Goal: Task Accomplishment & Management: Manage account settings

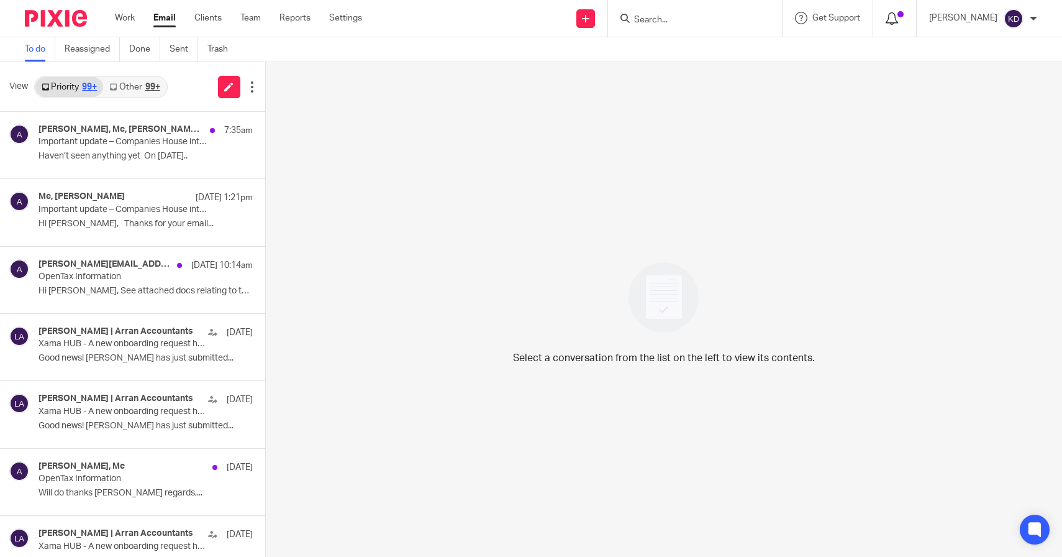
click at [898, 15] on icon at bounding box center [892, 18] width 12 height 12
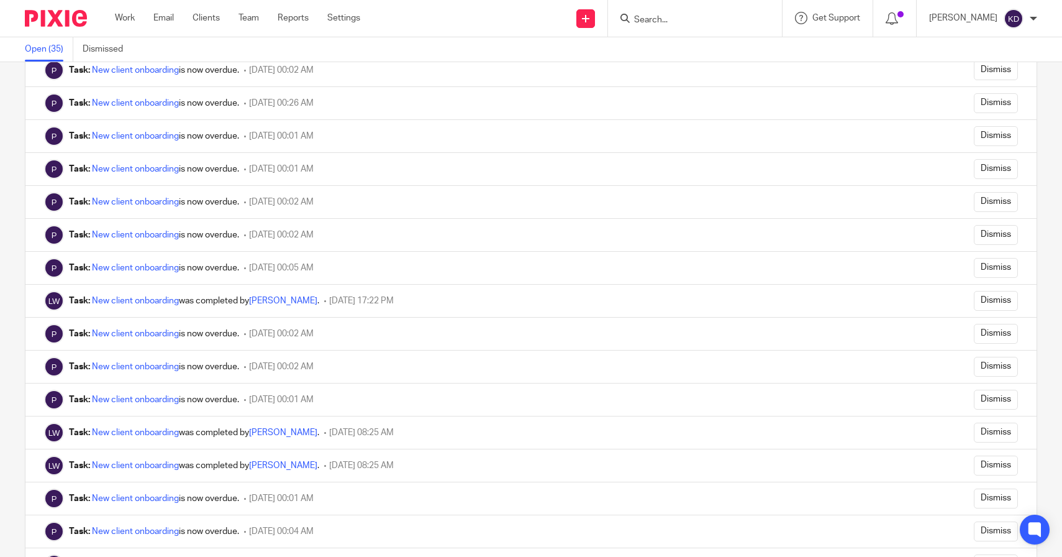
scroll to position [746, 0]
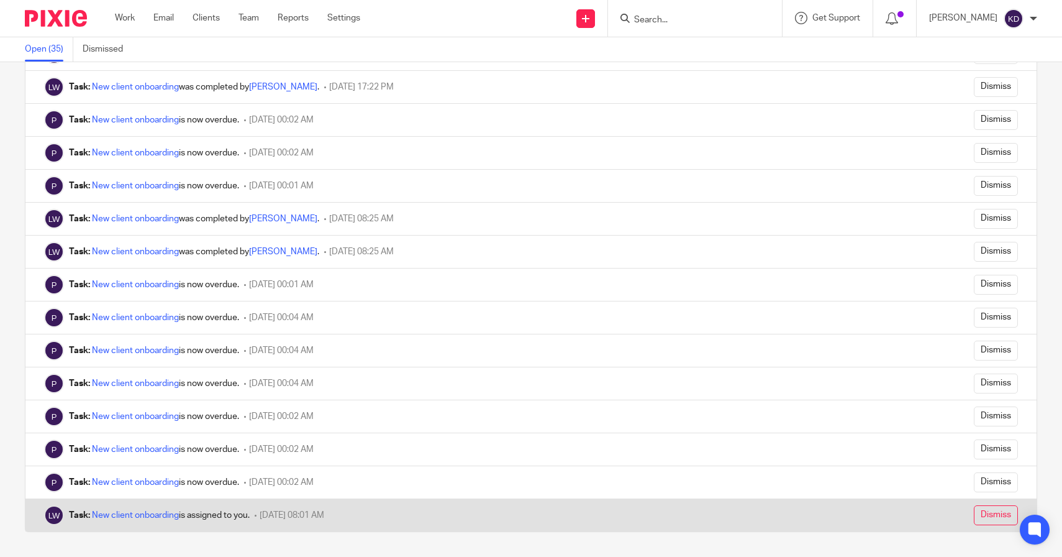
click at [974, 518] on input "Dismiss" at bounding box center [996, 515] width 44 height 20
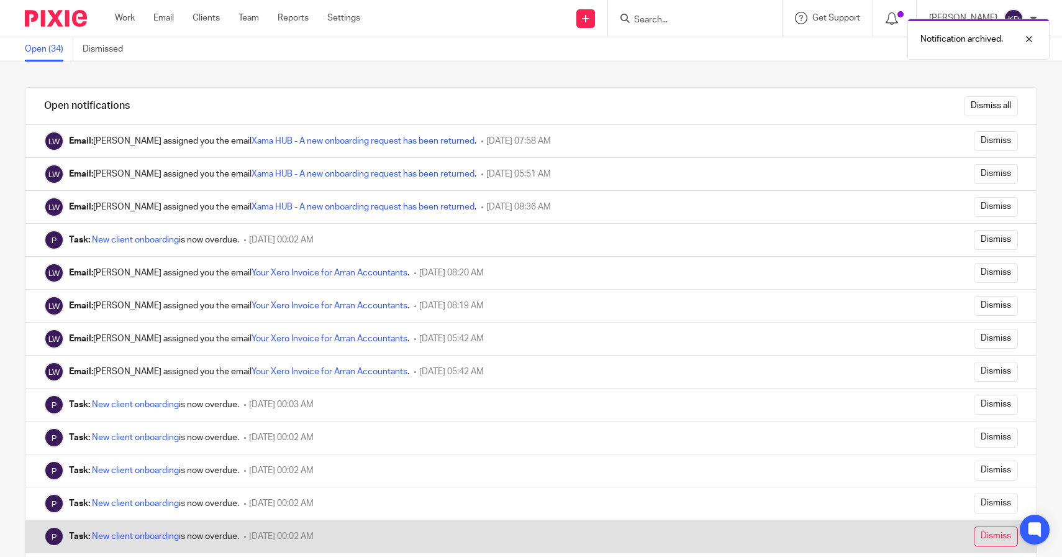
click at [979, 541] on input "Dismiss" at bounding box center [996, 536] width 44 height 20
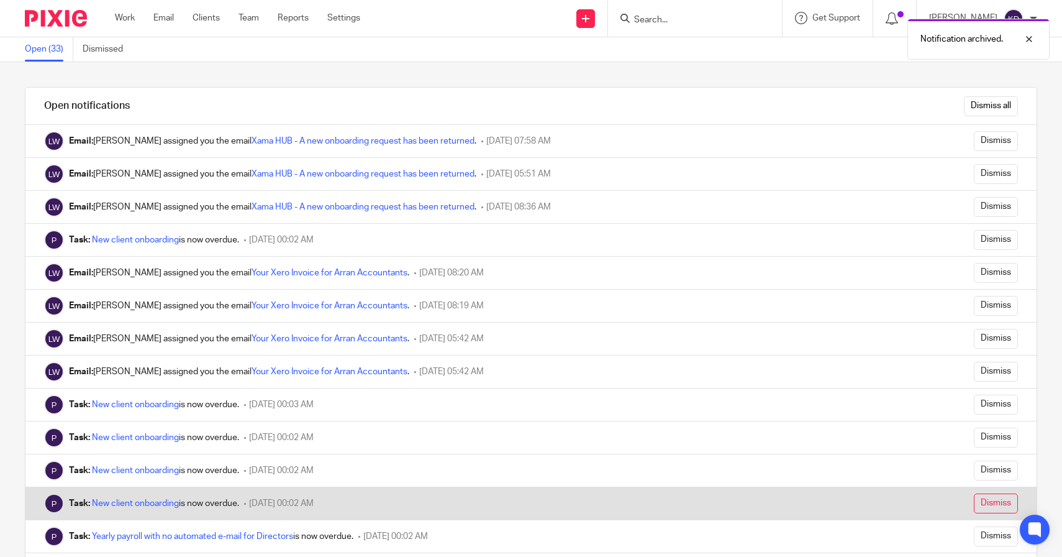
click at [981, 501] on input "Dismiss" at bounding box center [996, 503] width 44 height 20
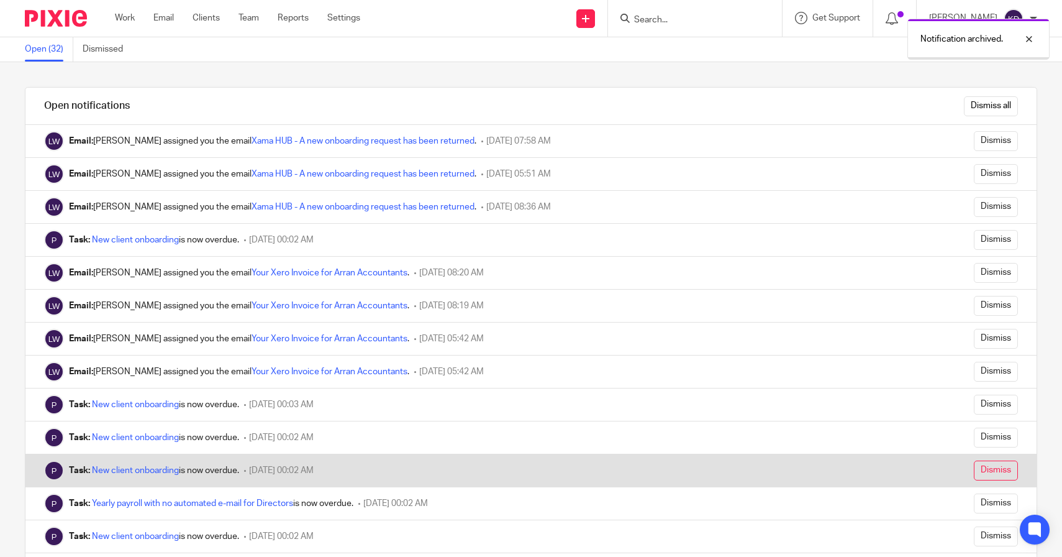
click at [977, 469] on input "Dismiss" at bounding box center [996, 470] width 44 height 20
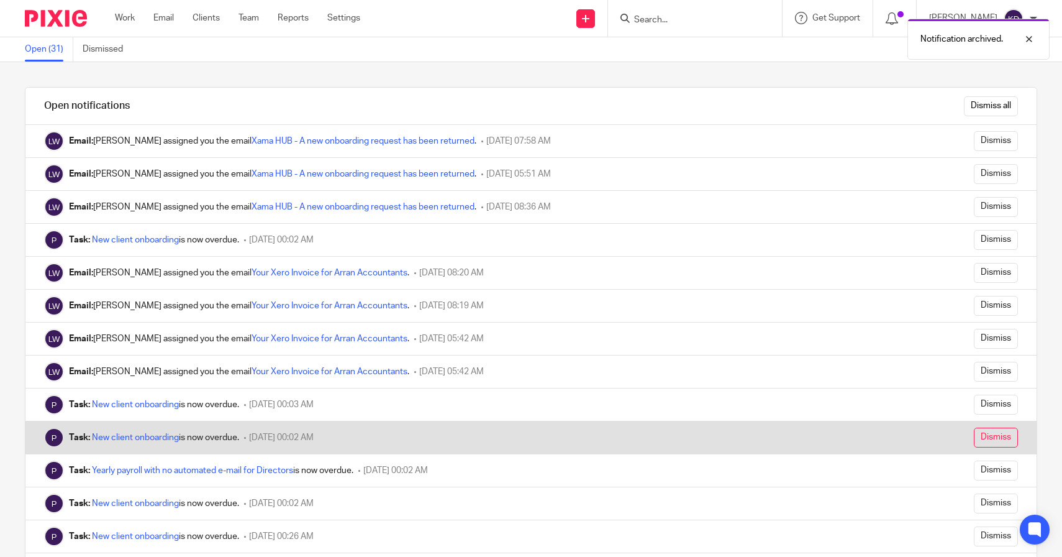
click at [977, 440] on input "Dismiss" at bounding box center [996, 437] width 44 height 20
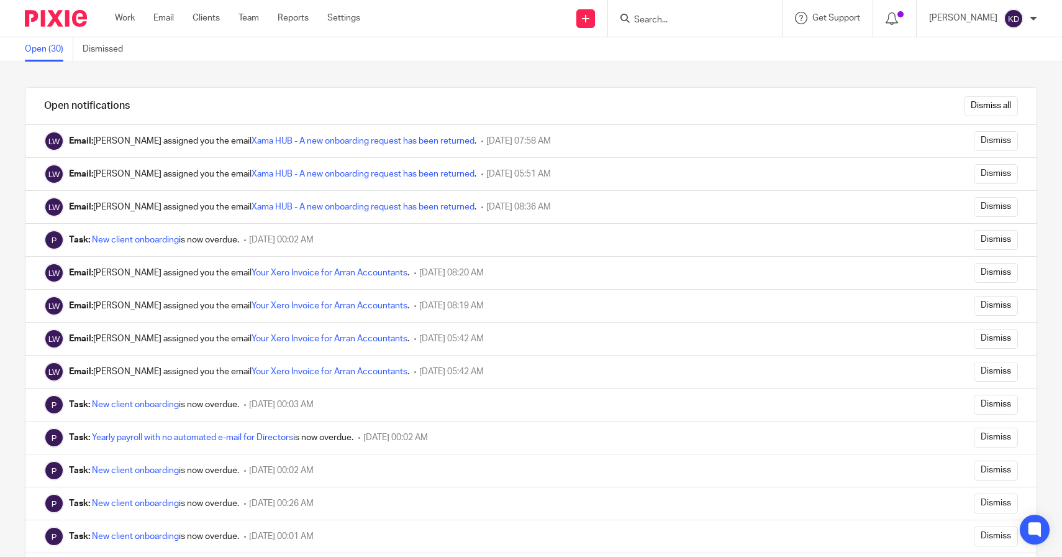
click at [976, 404] on input "Dismiss" at bounding box center [996, 405] width 44 height 20
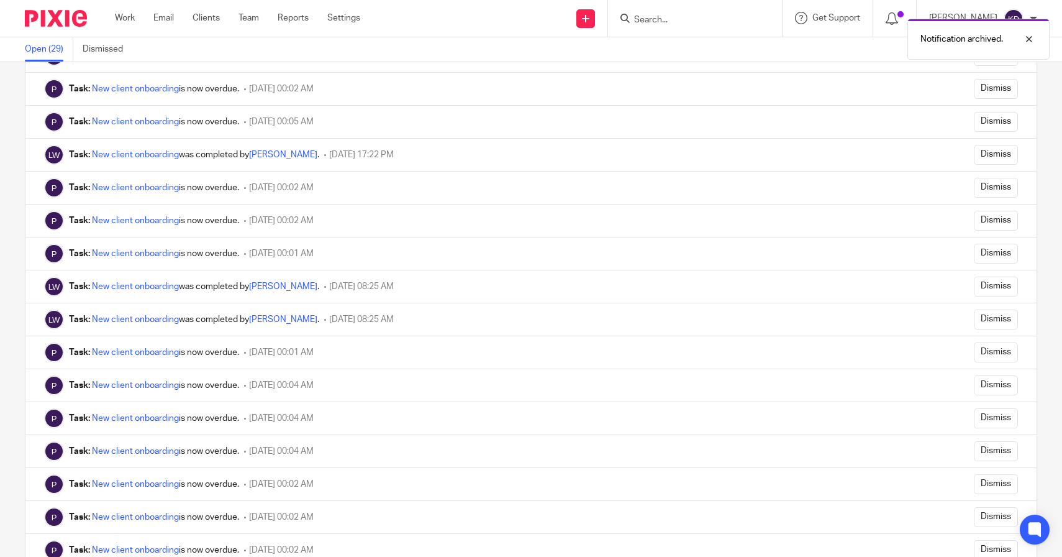
scroll to position [548, 0]
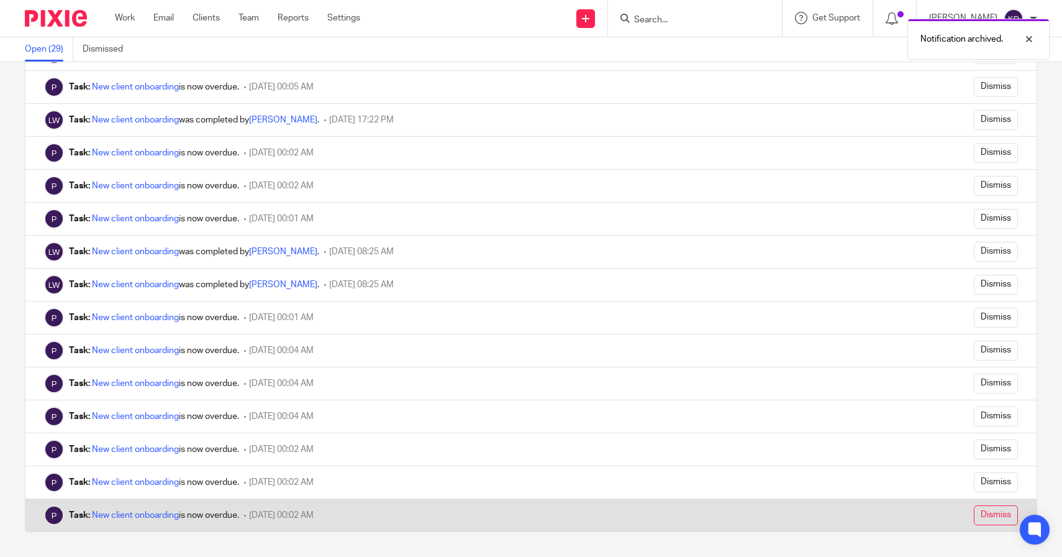
click at [990, 519] on input "Dismiss" at bounding box center [996, 515] width 44 height 20
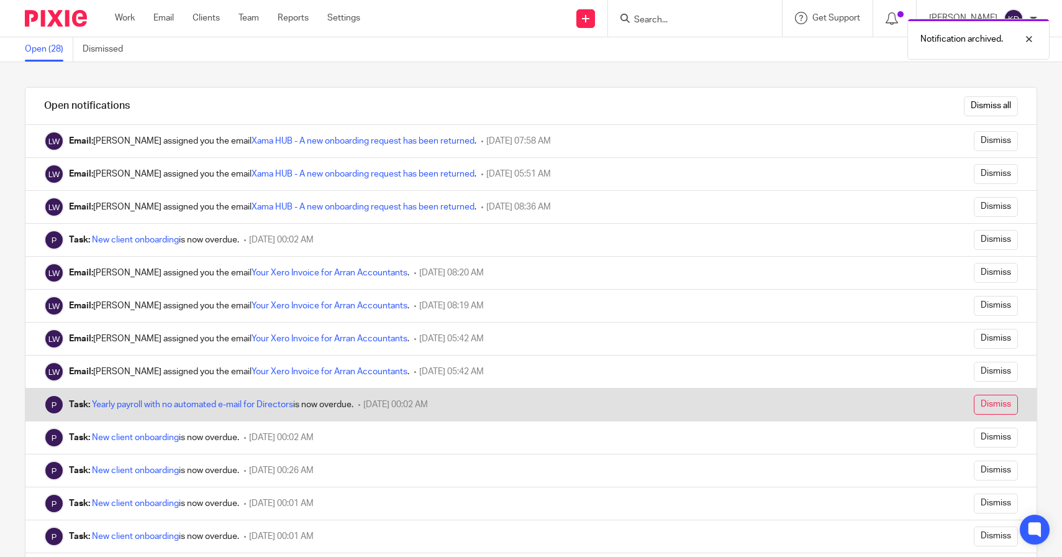
click at [974, 407] on input "Dismiss" at bounding box center [996, 405] width 44 height 20
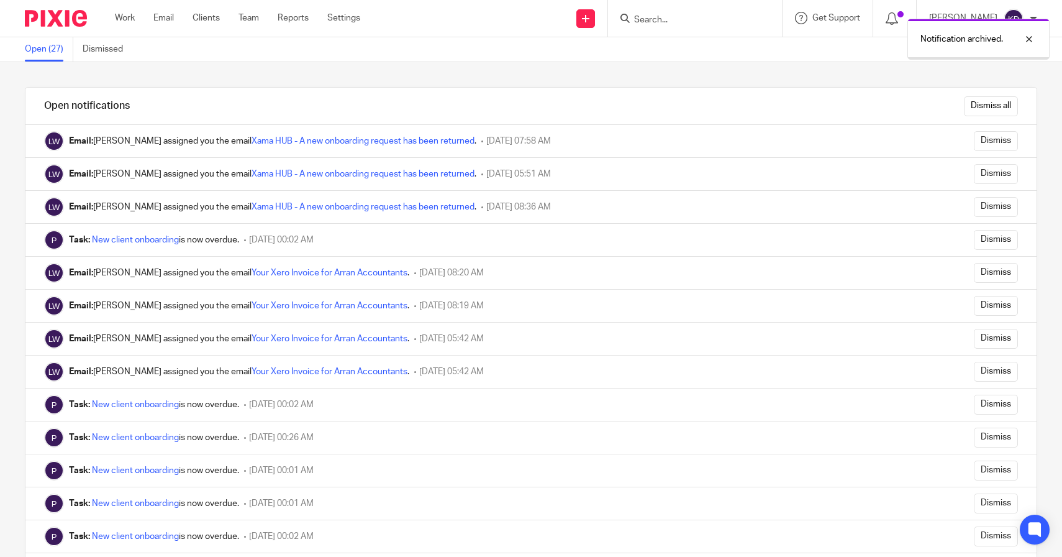
click at [974, 407] on input "Dismiss" at bounding box center [996, 405] width 44 height 20
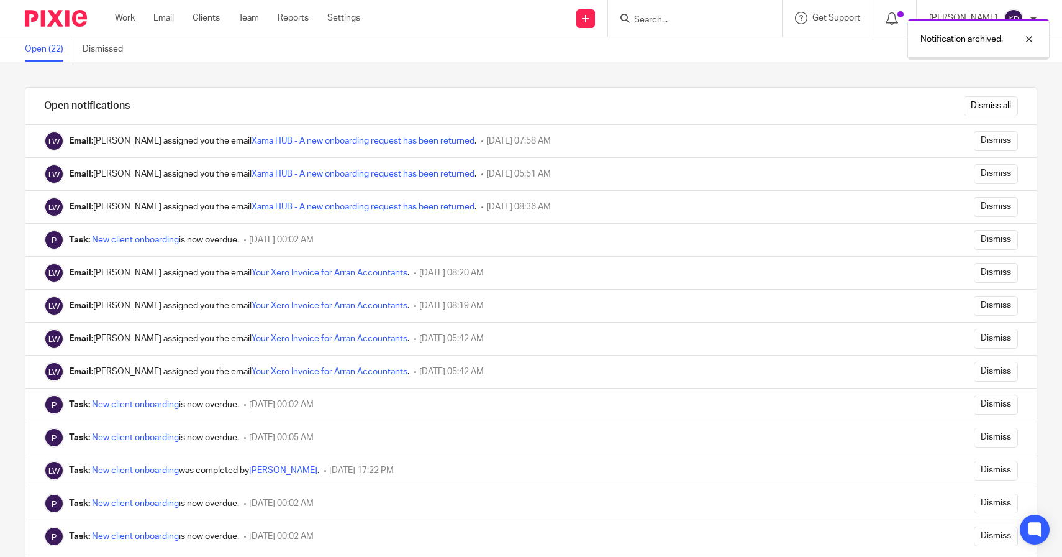
click at [974, 407] on input "Dismiss" at bounding box center [996, 405] width 44 height 20
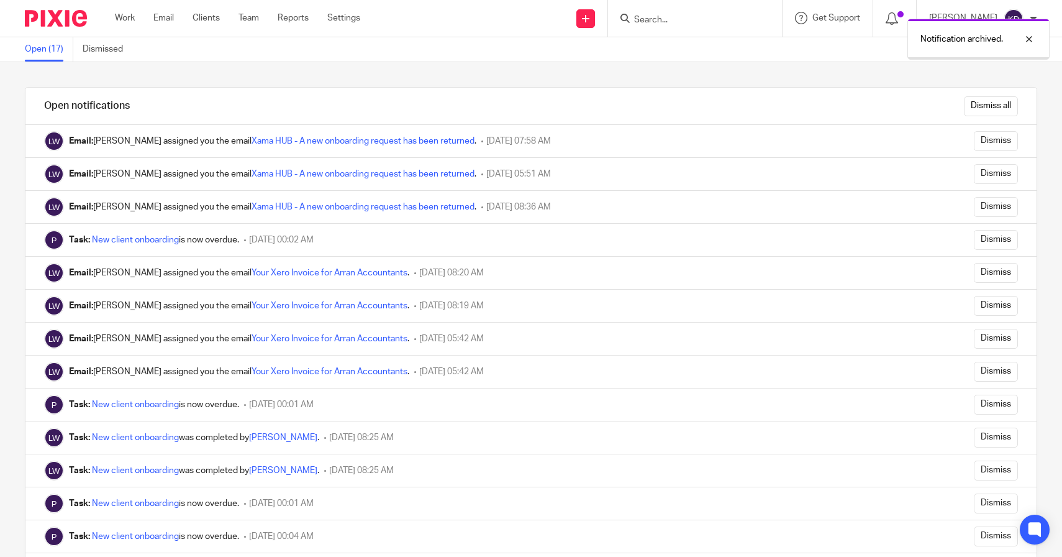
click at [974, 407] on input "Dismiss" at bounding box center [996, 405] width 44 height 20
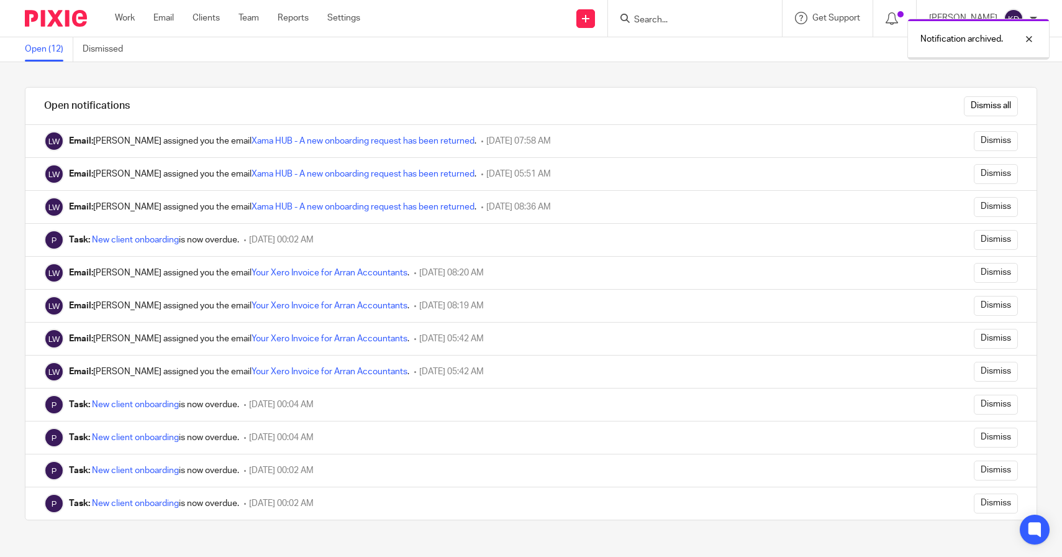
click at [974, 407] on input "Dismiss" at bounding box center [996, 405] width 44 height 20
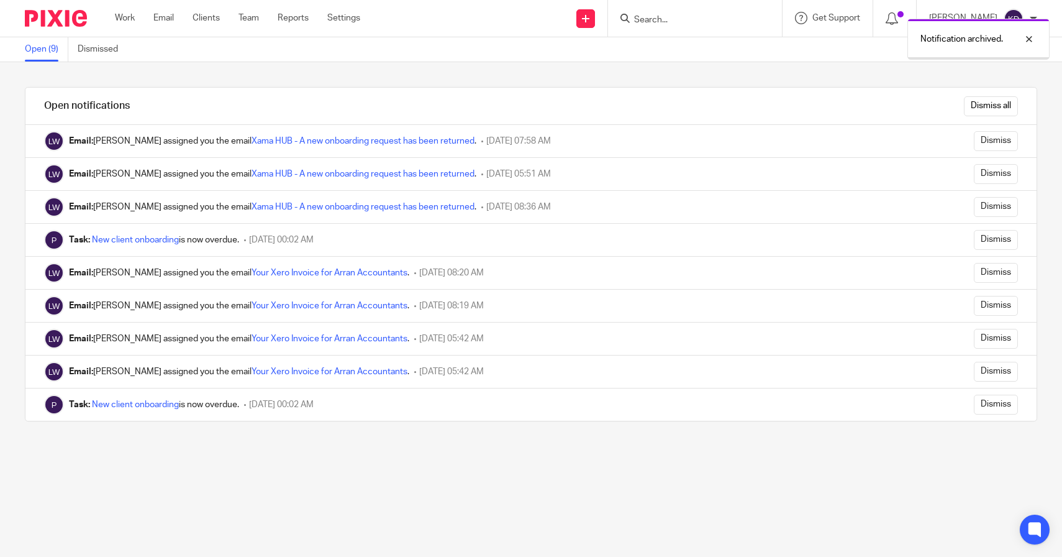
click at [974, 407] on input "Dismiss" at bounding box center [996, 405] width 44 height 20
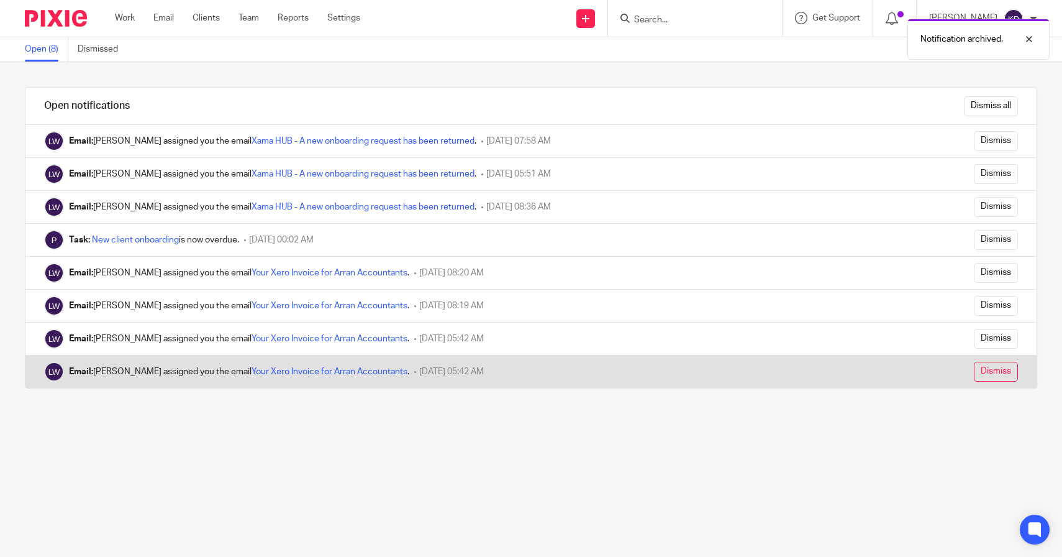
click at [984, 370] on input "Dismiss" at bounding box center [996, 372] width 44 height 20
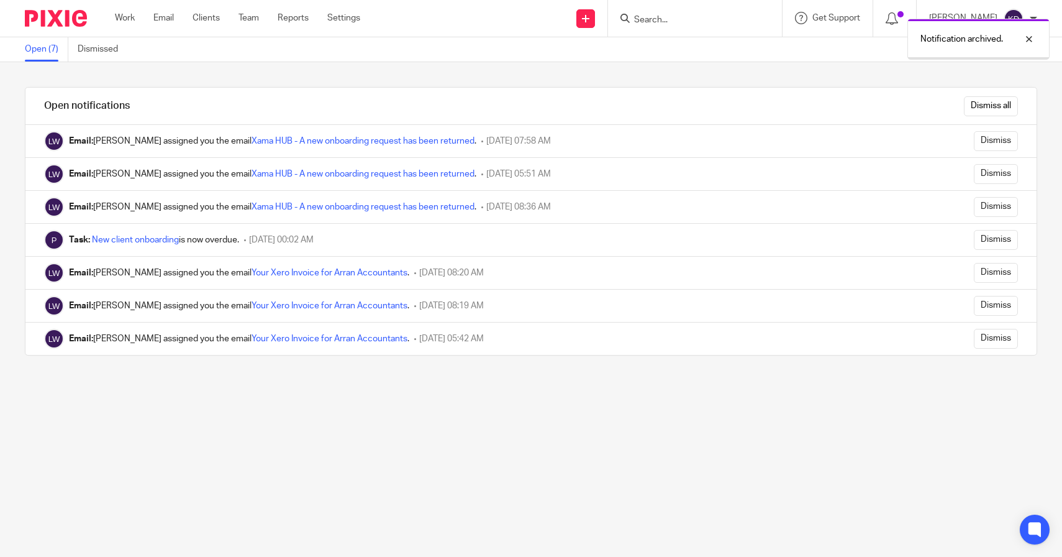
click at [982, 339] on input "Dismiss" at bounding box center [996, 339] width 44 height 20
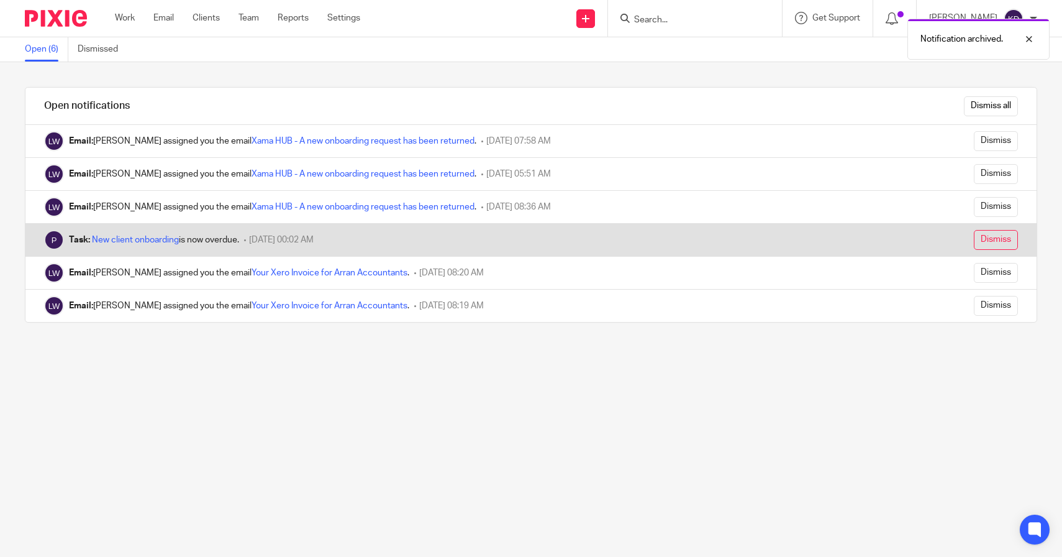
click at [977, 241] on input "Dismiss" at bounding box center [996, 240] width 44 height 20
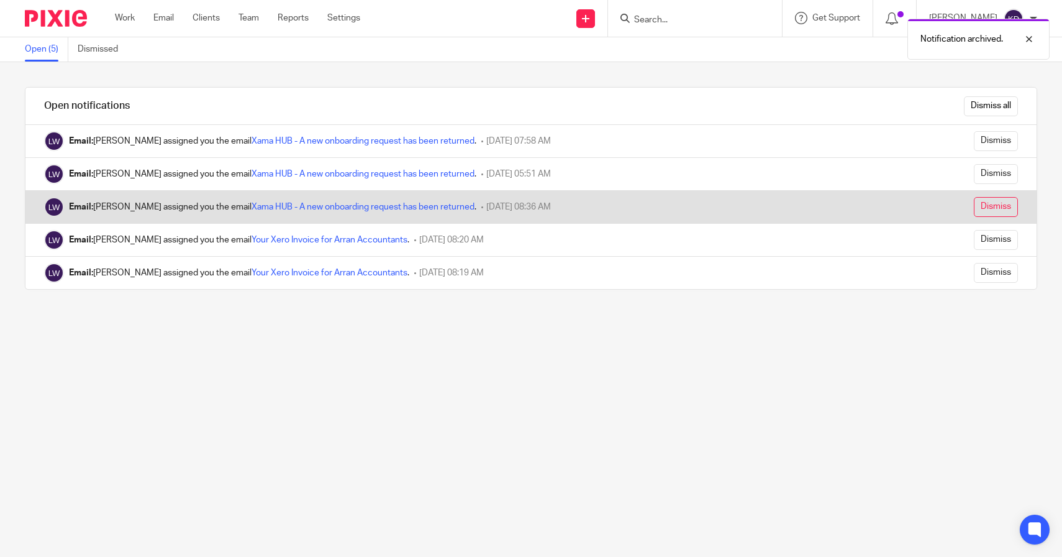
click at [975, 201] on input "Dismiss" at bounding box center [996, 207] width 44 height 20
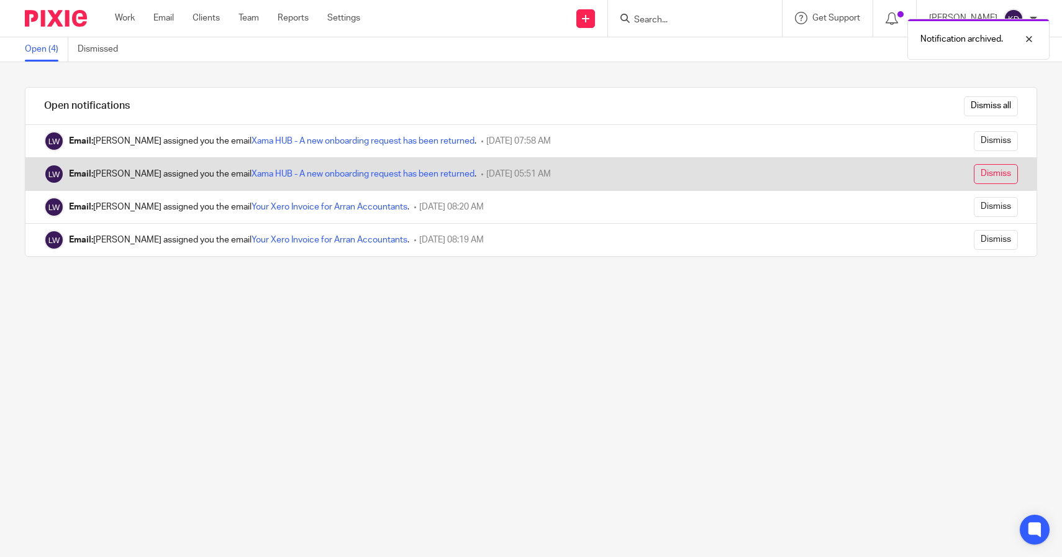
click at [974, 174] on input "Dismiss" at bounding box center [996, 174] width 44 height 20
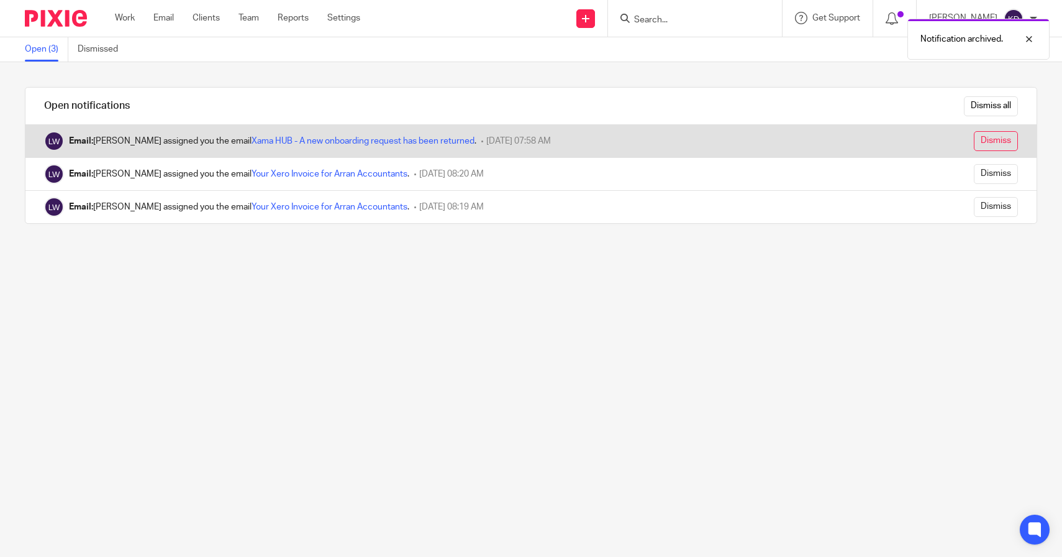
click at [974, 138] on input "Dismiss" at bounding box center [996, 141] width 44 height 20
